Goal: Find specific page/section: Find specific page/section

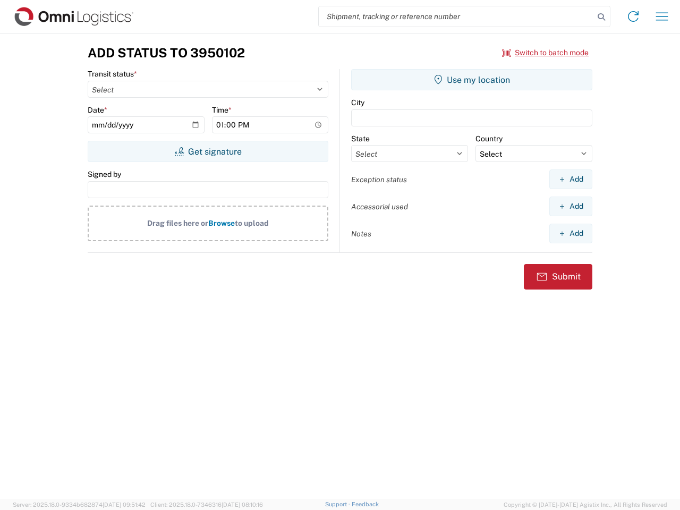
click at [457, 16] on input "search" at bounding box center [456, 16] width 275 height 20
click at [602, 17] on icon at bounding box center [601, 17] width 15 height 15
click at [633, 16] on icon at bounding box center [633, 16] width 17 height 17
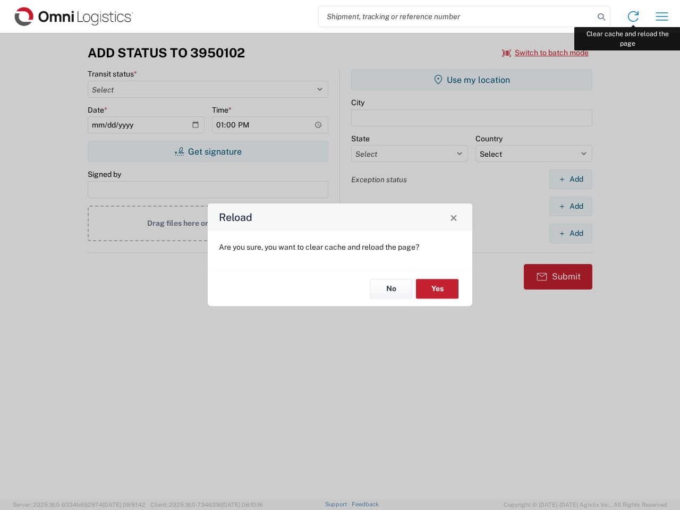
click at [662, 16] on div "Reload Are you sure, you want to clear cache and reload the page? No Yes" at bounding box center [340, 255] width 680 height 510
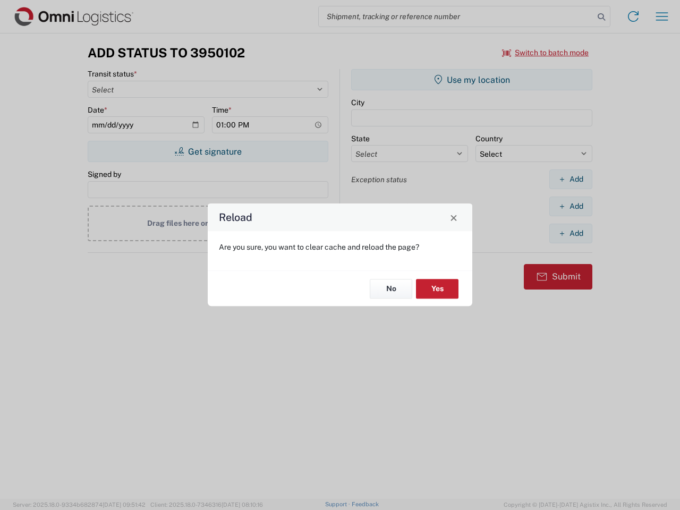
click at [546, 53] on div "Reload Are you sure, you want to clear cache and reload the page? No Yes" at bounding box center [340, 255] width 680 height 510
click at [208, 151] on div "Reload Are you sure, you want to clear cache and reload the page? No Yes" at bounding box center [340, 255] width 680 height 510
click at [472, 80] on div "Reload Are you sure, you want to clear cache and reload the page? No Yes" at bounding box center [340, 255] width 680 height 510
click at [571, 179] on div "Reload Are you sure, you want to clear cache and reload the page? No Yes" at bounding box center [340, 255] width 680 height 510
click at [571, 206] on div "Reload Are you sure, you want to clear cache and reload the page? No Yes" at bounding box center [340, 255] width 680 height 510
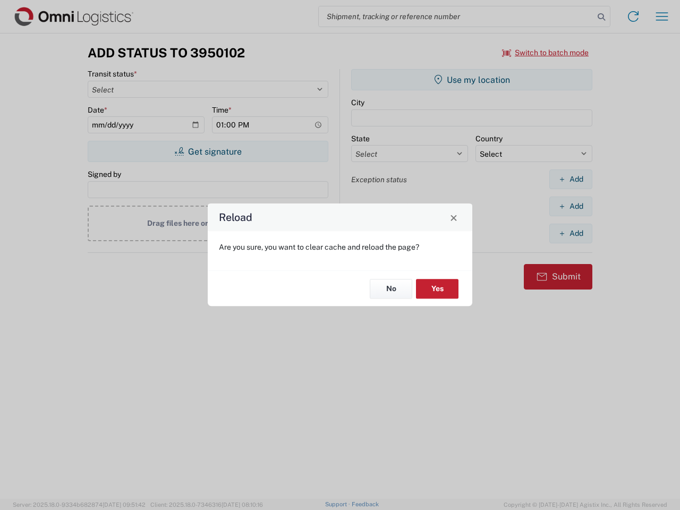
click at [571, 233] on div "Reload Are you sure, you want to clear cache and reload the page? No Yes" at bounding box center [340, 255] width 680 height 510
